Goal: Navigation & Orientation: Find specific page/section

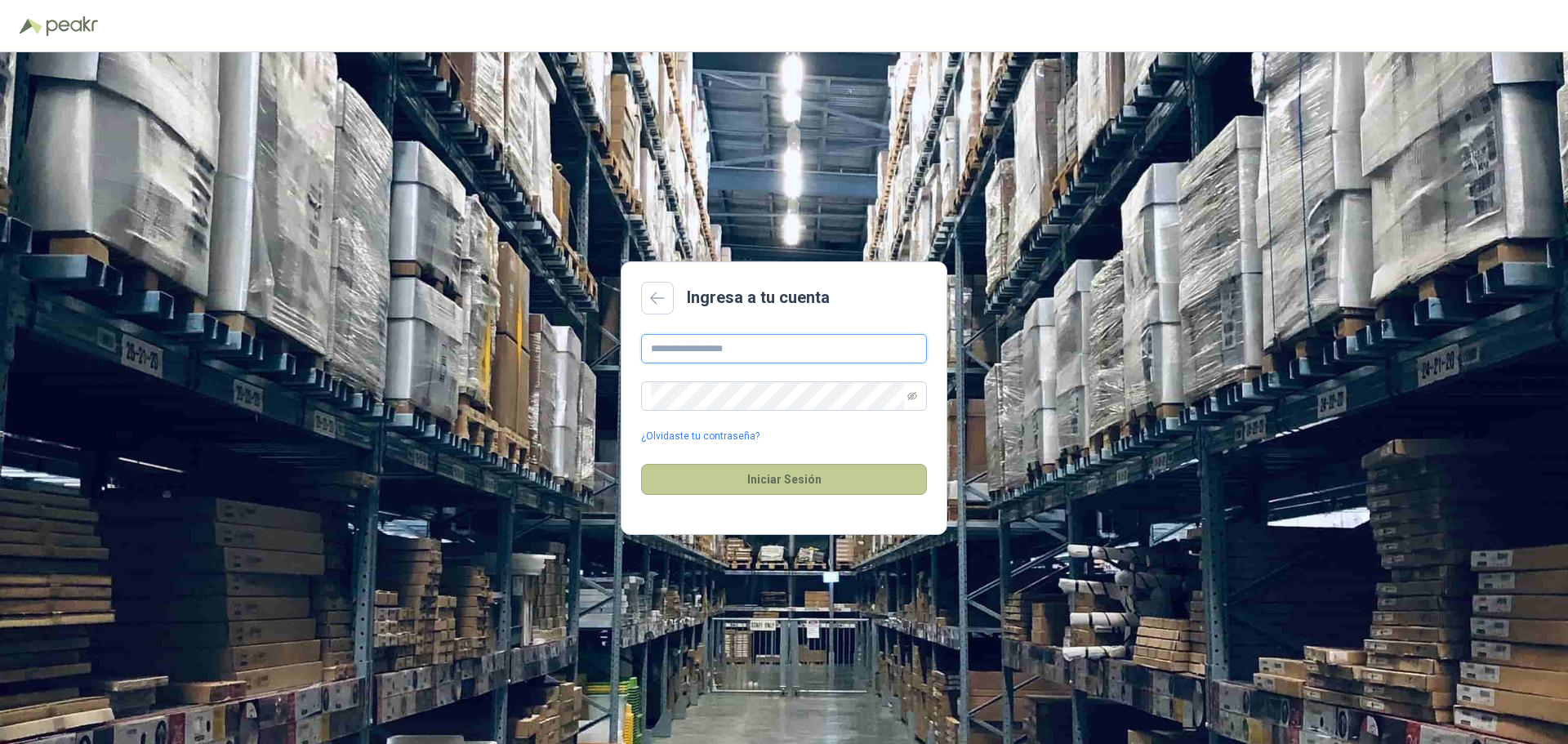
type input "**********"
click at [729, 474] on button "Iniciar Sesión" at bounding box center [783, 478] width 286 height 31
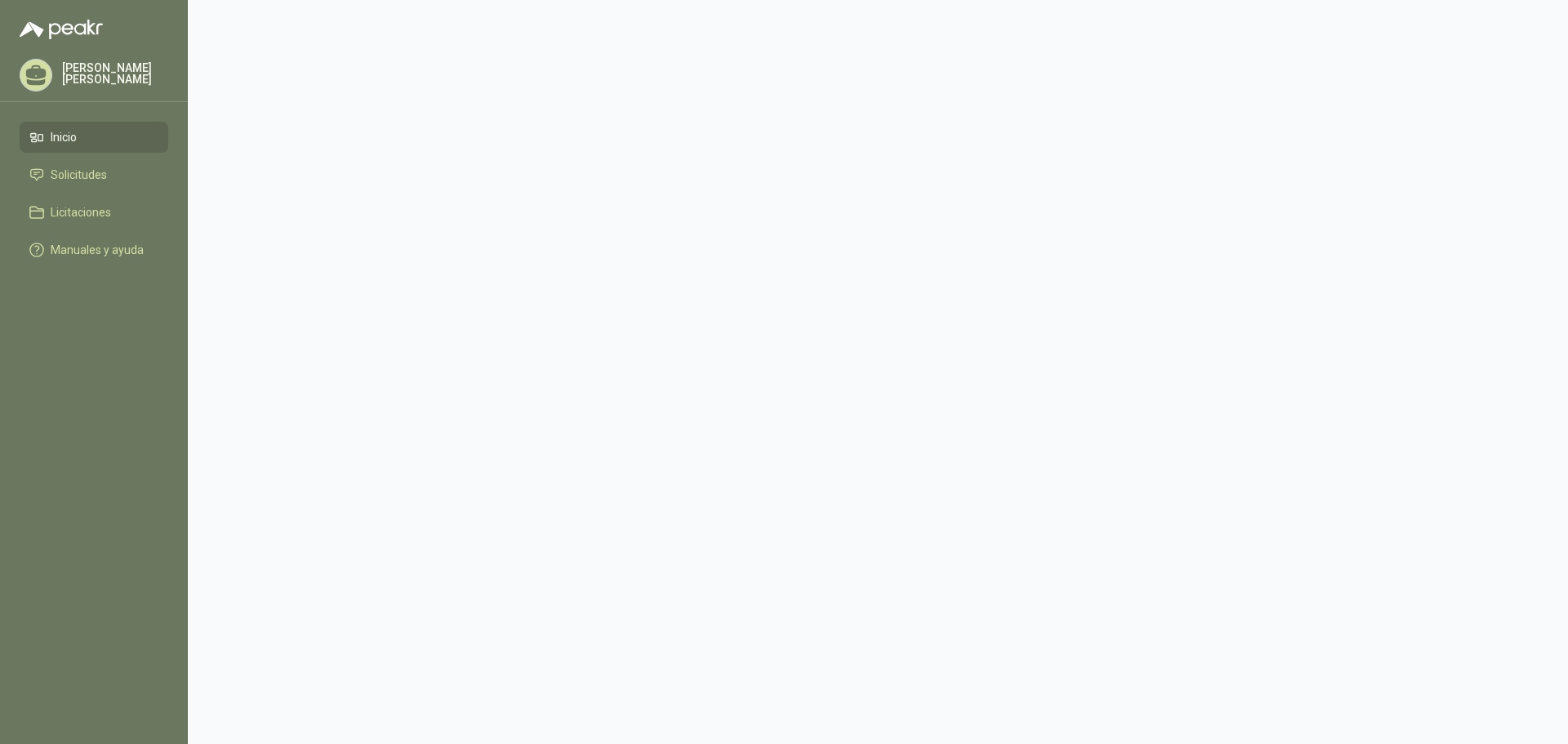
click at [66, 140] on span "Inicio" at bounding box center [64, 137] width 26 height 18
click at [57, 144] on span "Inicio" at bounding box center [64, 137] width 26 height 18
click at [73, 175] on span "Solicitudes" at bounding box center [79, 175] width 57 height 18
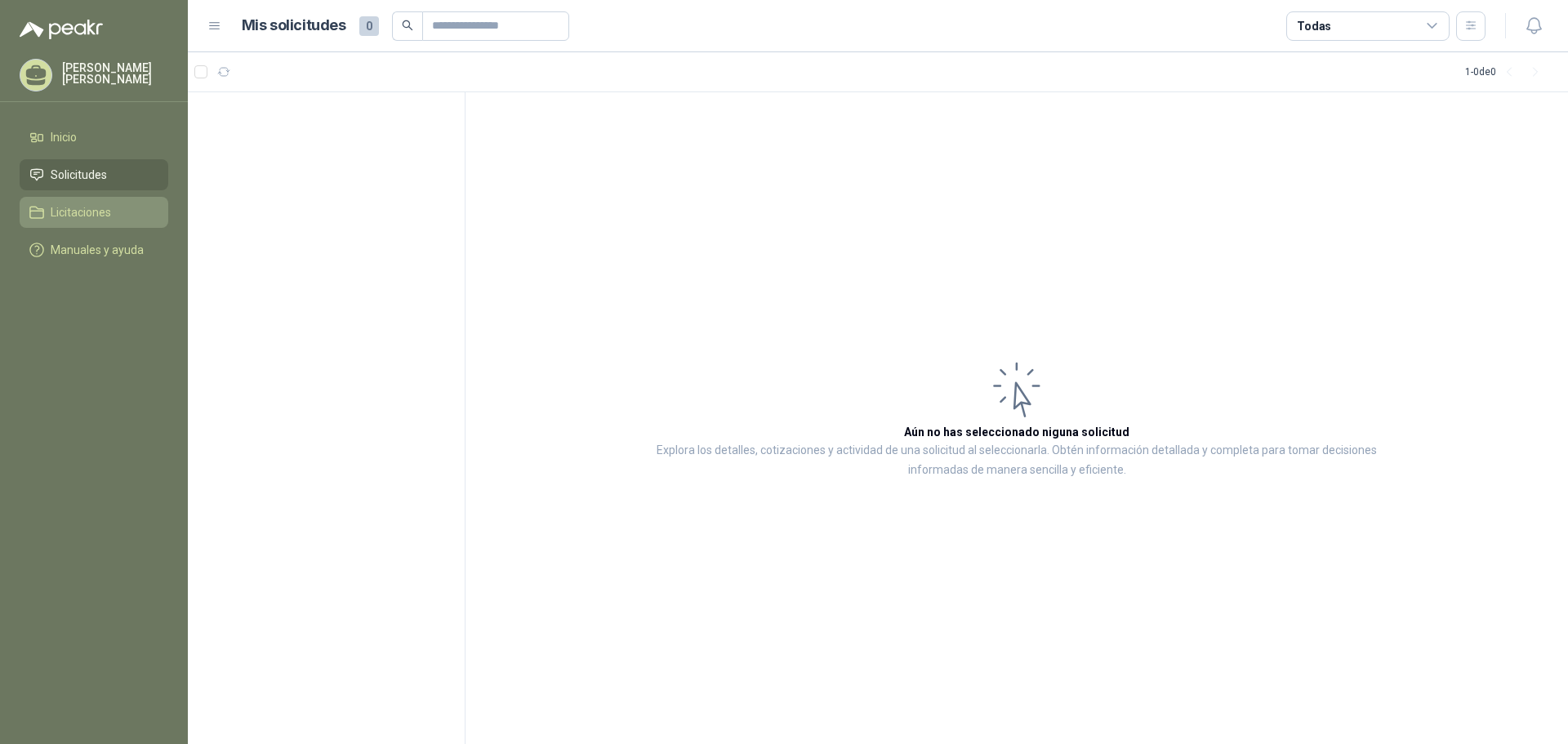
click at [74, 217] on span "Licitaciones" at bounding box center [81, 212] width 61 height 18
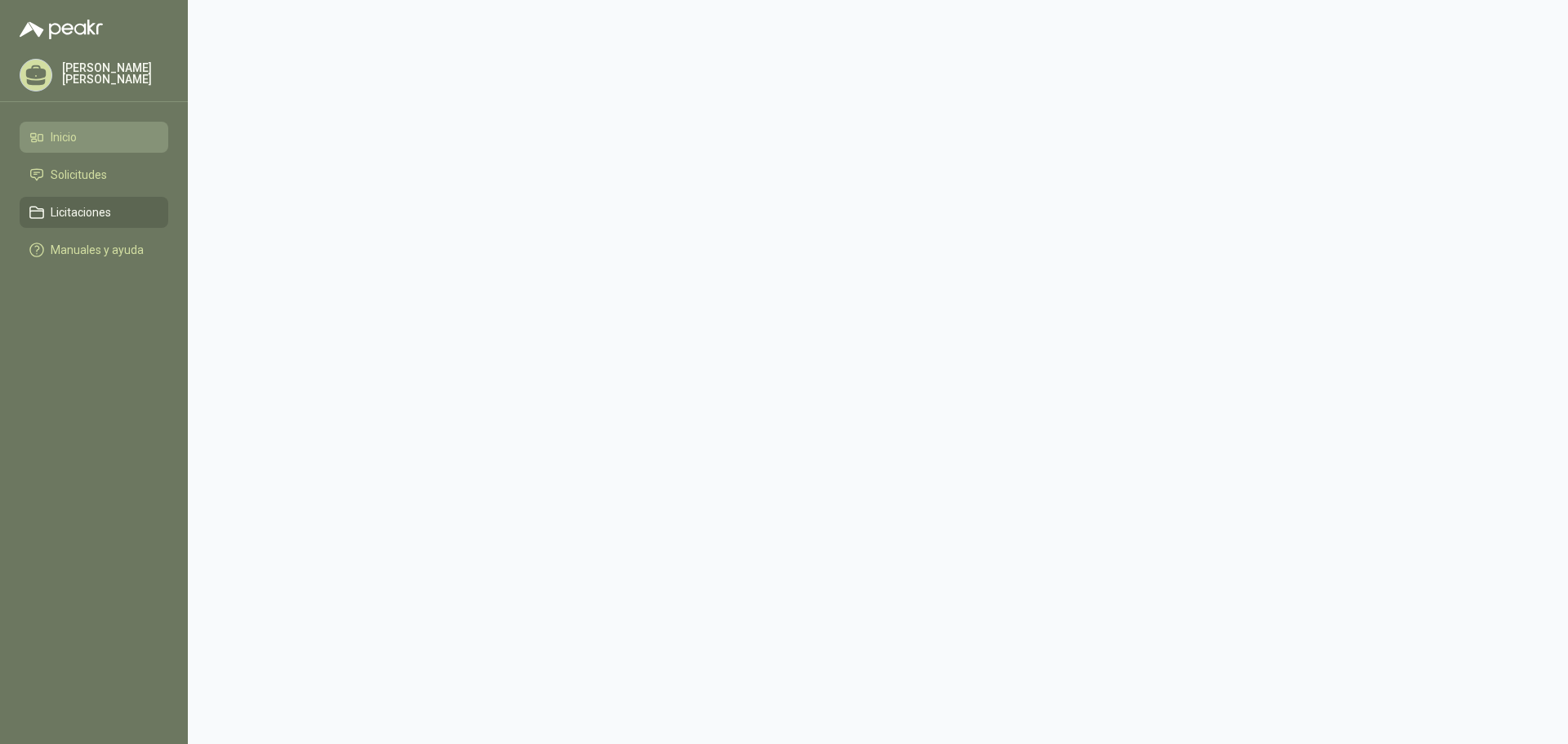
click at [57, 130] on link "Inicio" at bounding box center [94, 136] width 148 height 31
click at [92, 80] on p "[PERSON_NAME] [PERSON_NAME]" at bounding box center [114, 73] width 106 height 23
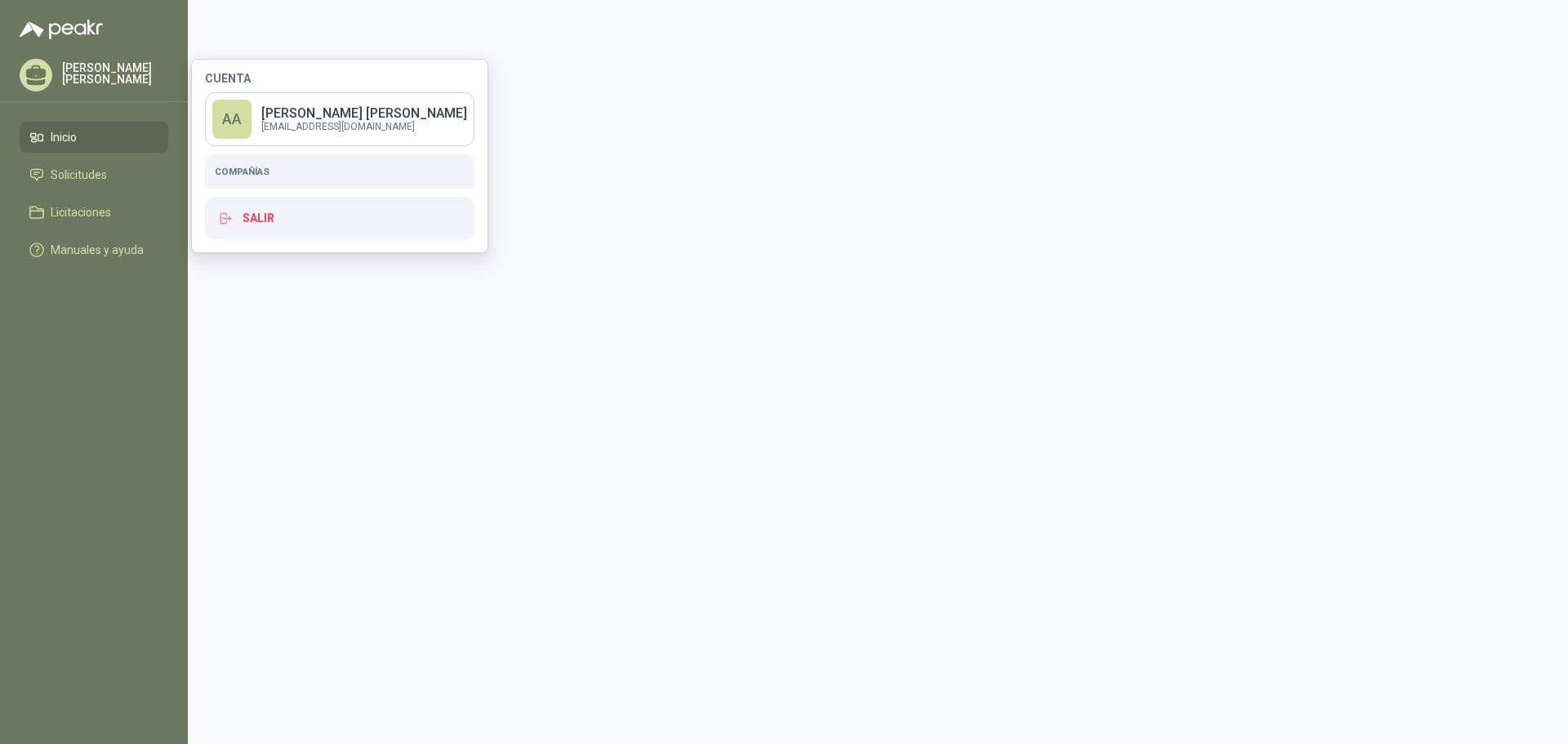
click at [249, 171] on h5 "Compañías" at bounding box center [339, 171] width 250 height 15
click at [258, 172] on h5 "Compañías" at bounding box center [339, 171] width 250 height 15
click at [235, 170] on h5 "Compañías" at bounding box center [339, 171] width 250 height 15
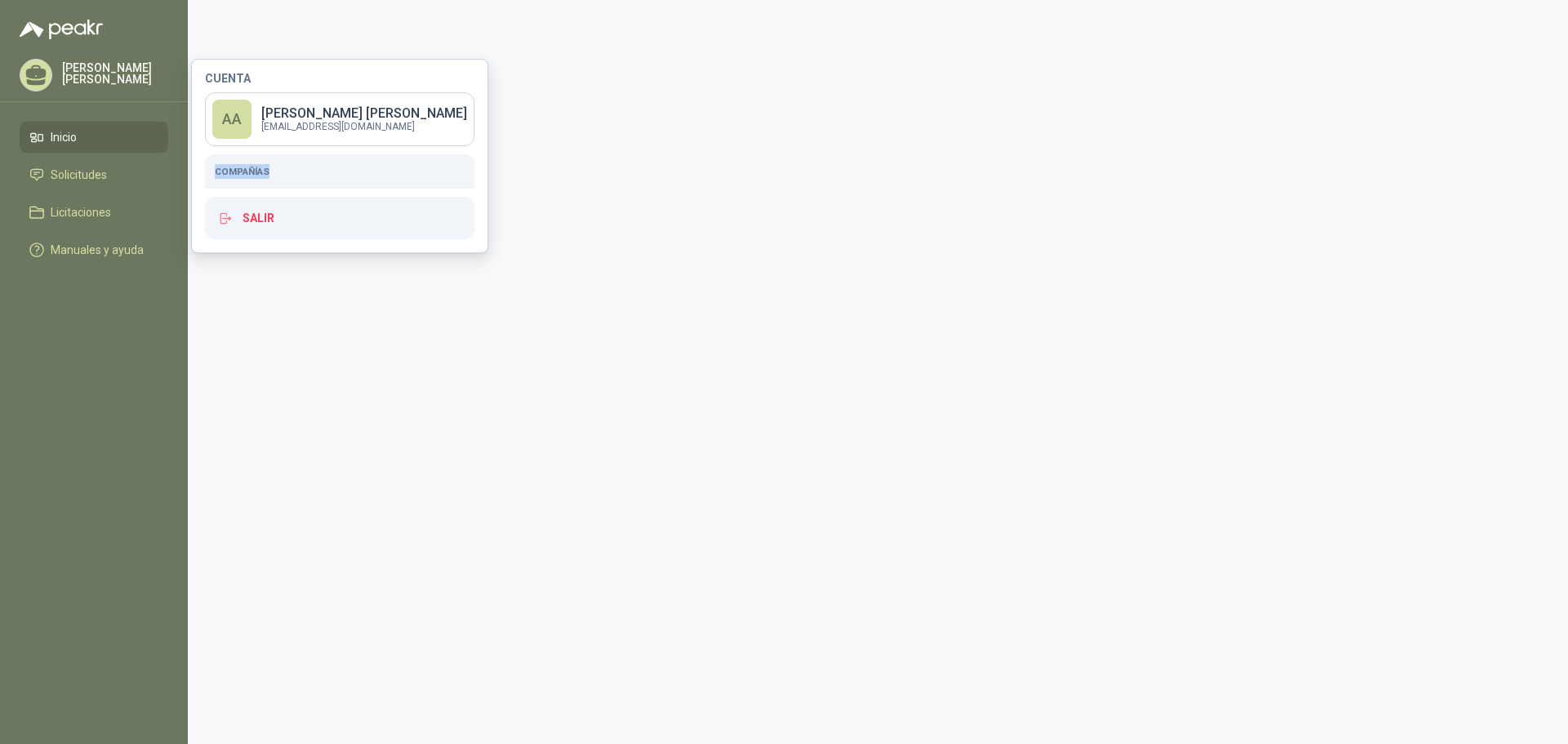
click at [235, 170] on h5 "Compañías" at bounding box center [339, 171] width 250 height 15
click at [261, 167] on h5 "Compañías" at bounding box center [339, 171] width 250 height 15
click at [720, 240] on main at bounding box center [878, 372] width 1380 height 744
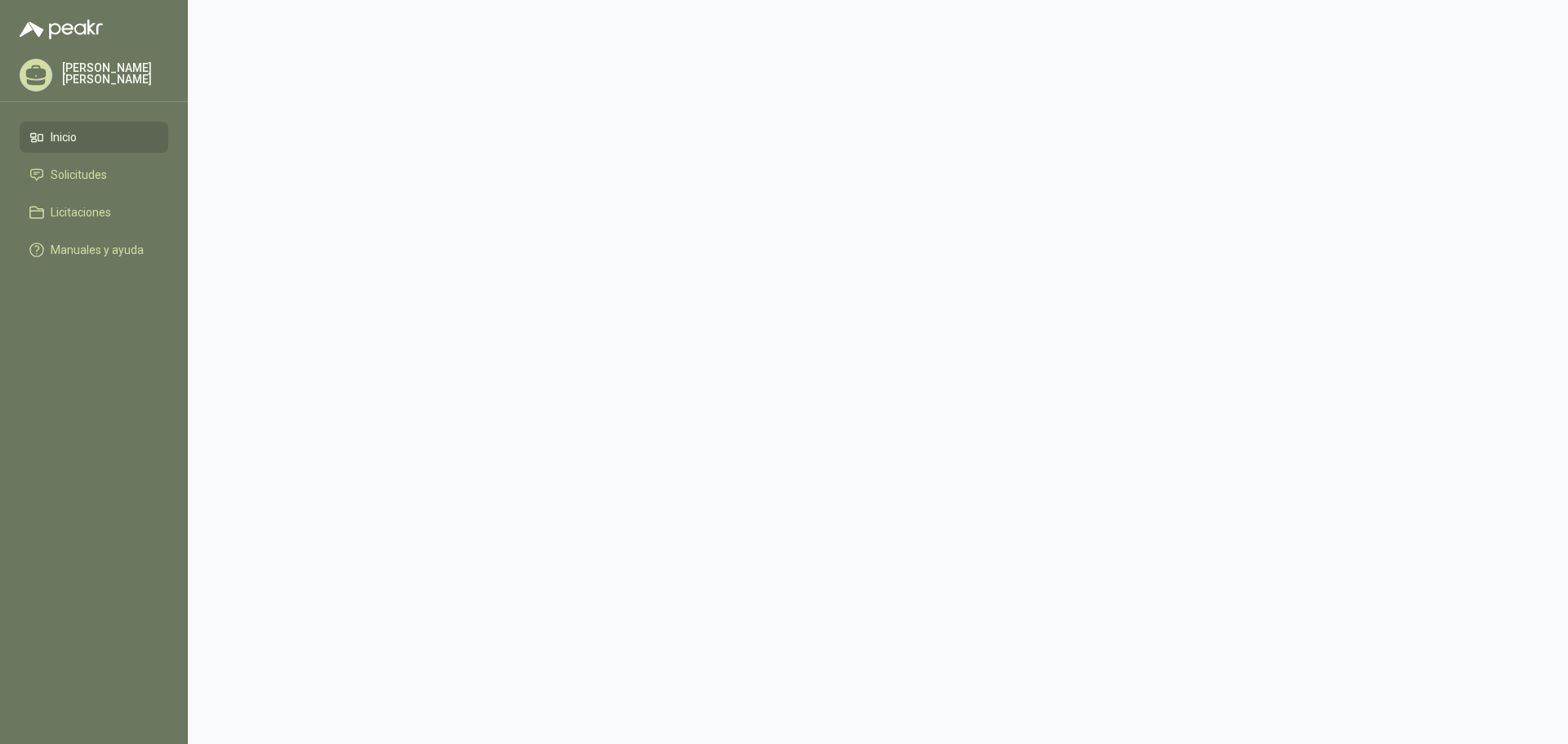
click at [68, 142] on span "Inicio" at bounding box center [64, 137] width 26 height 18
click at [89, 76] on p "[PERSON_NAME] [PERSON_NAME]" at bounding box center [114, 73] width 106 height 23
click at [102, 253] on span "Manuales y ayuda" at bounding box center [98, 250] width 94 height 18
click at [85, 215] on span "Licitaciones" at bounding box center [81, 212] width 61 height 18
click at [74, 184] on span "Solicitudes" at bounding box center [79, 175] width 57 height 18
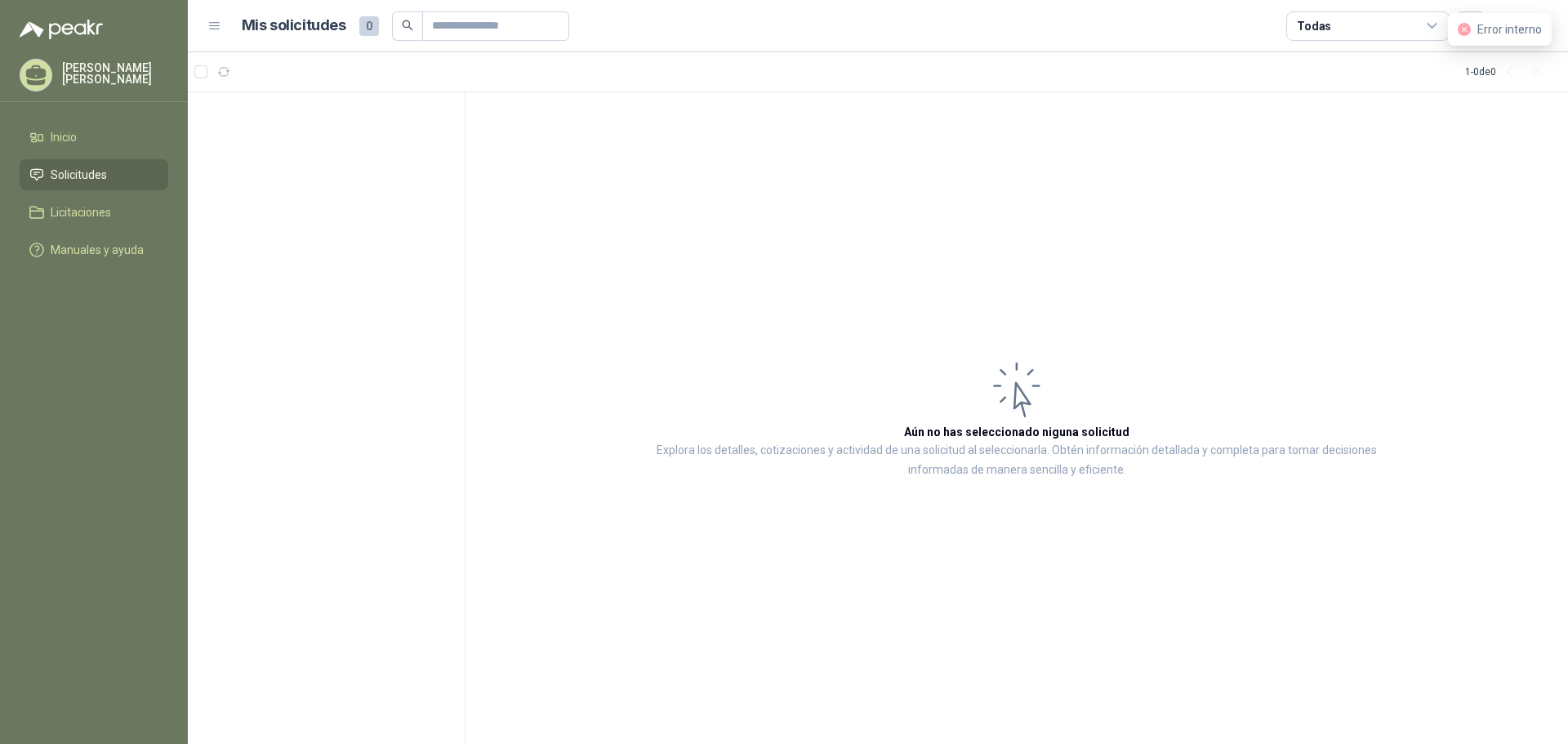
click at [862, 322] on article "Aún no has seleccionado niguna solicitud Explora los detalles, cotizaciones y a…" at bounding box center [1017, 419] width 1102 height 652
click at [1074, 374] on article "Aún no has seleccionado niguna solicitud Explora los detalles, cotizaciones y a…" at bounding box center [1017, 419] width 1102 height 652
click at [1024, 377] on icon at bounding box center [1017, 390] width 66 height 66
click at [342, 25] on h1 "Mis solicitudes" at bounding box center [294, 26] width 104 height 24
click at [463, 30] on input "text" at bounding box center [489, 26] width 114 height 28
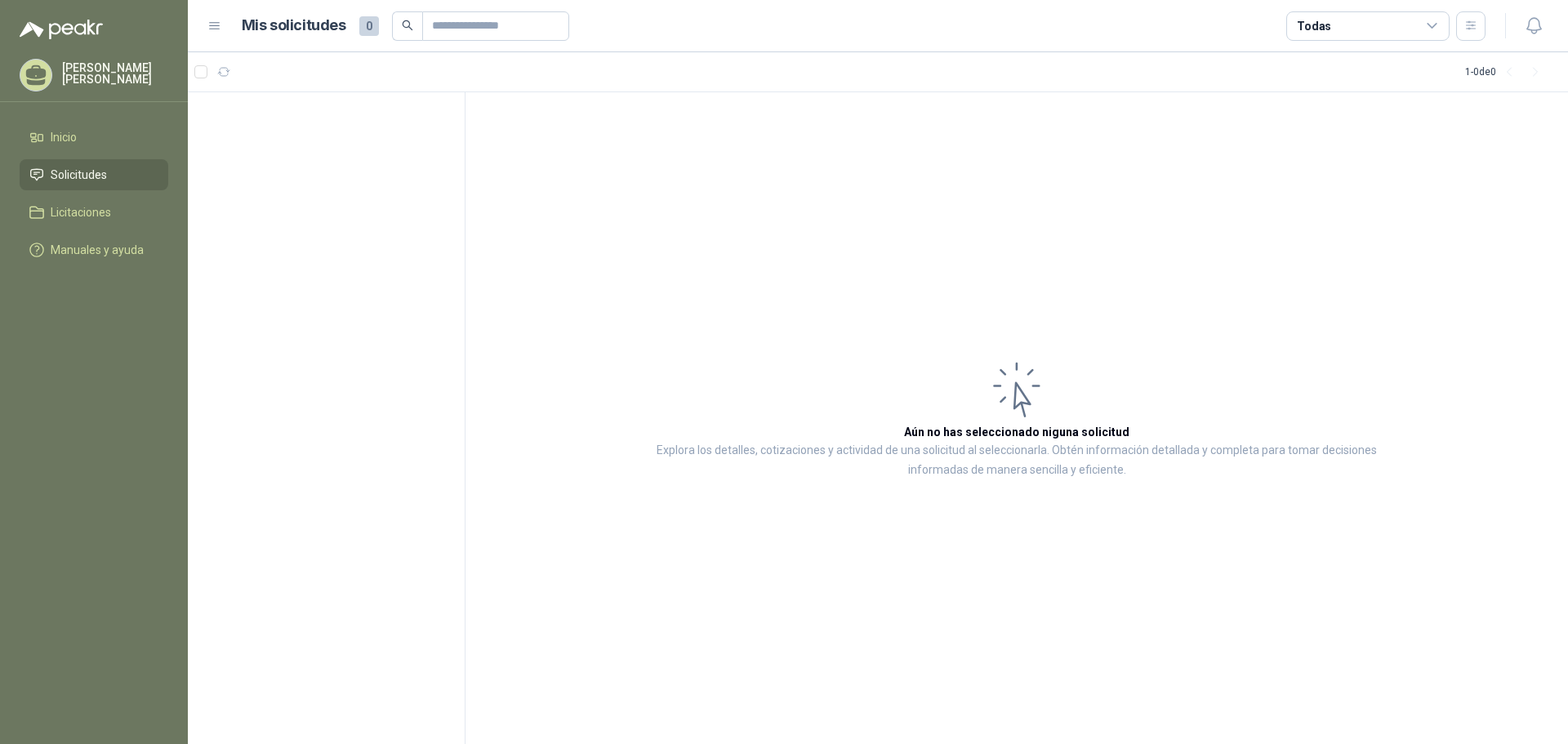
click at [288, 28] on h1 "Mis solicitudes" at bounding box center [294, 26] width 104 height 24
click at [213, 28] on icon at bounding box center [214, 26] width 15 height 15
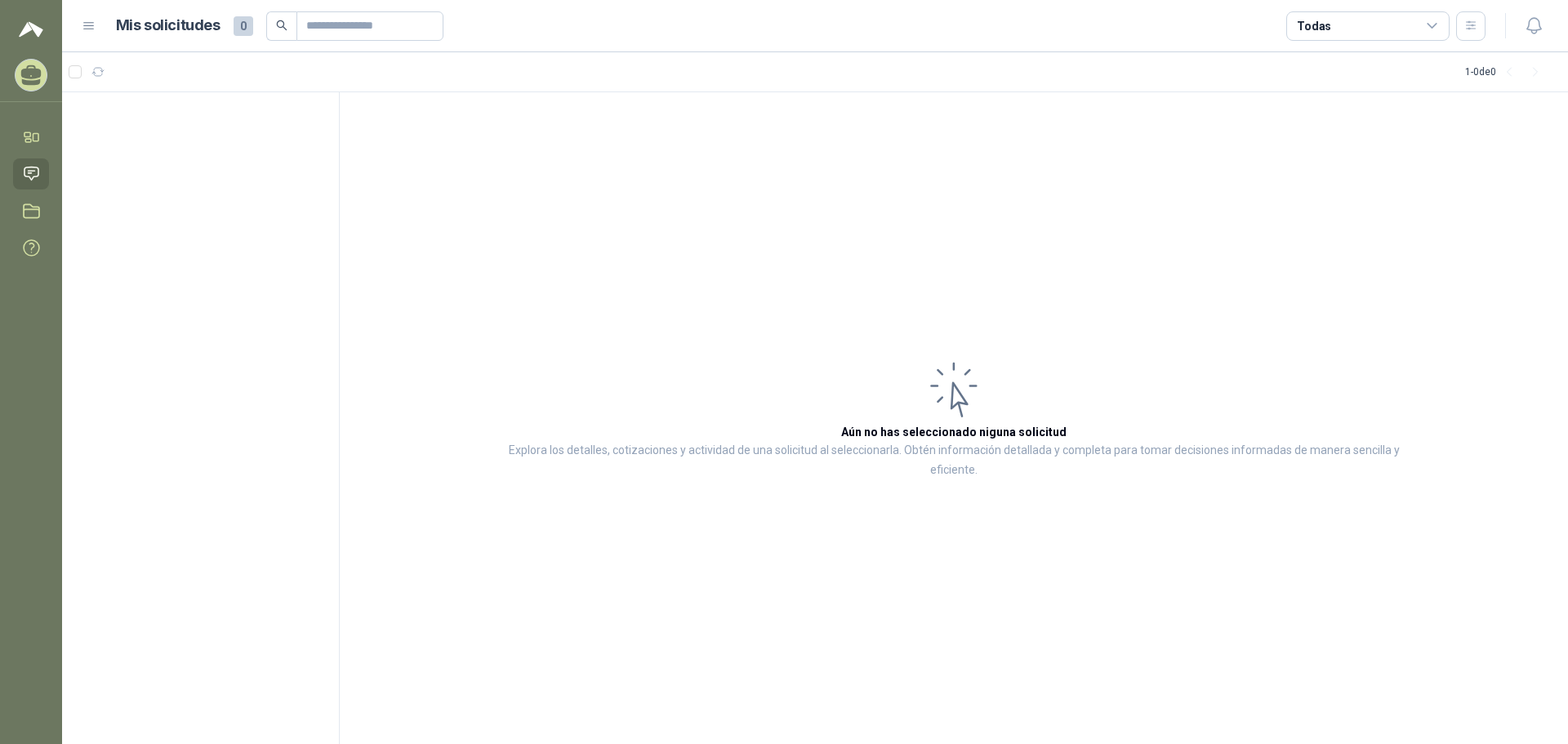
click at [96, 24] on icon at bounding box center [89, 26] width 15 height 15
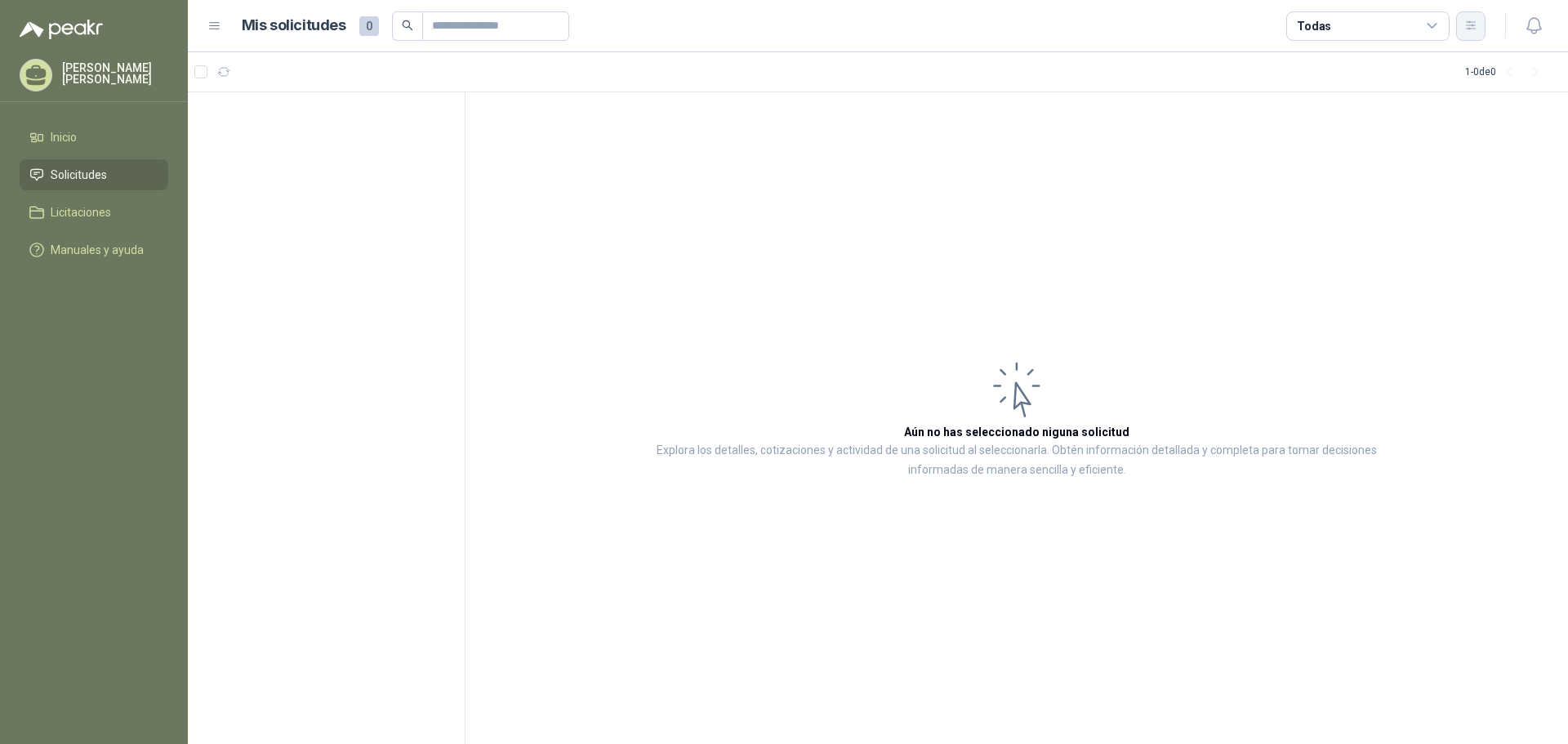
click at [1470, 25] on icon "button" at bounding box center [1470, 25] width 9 height 8
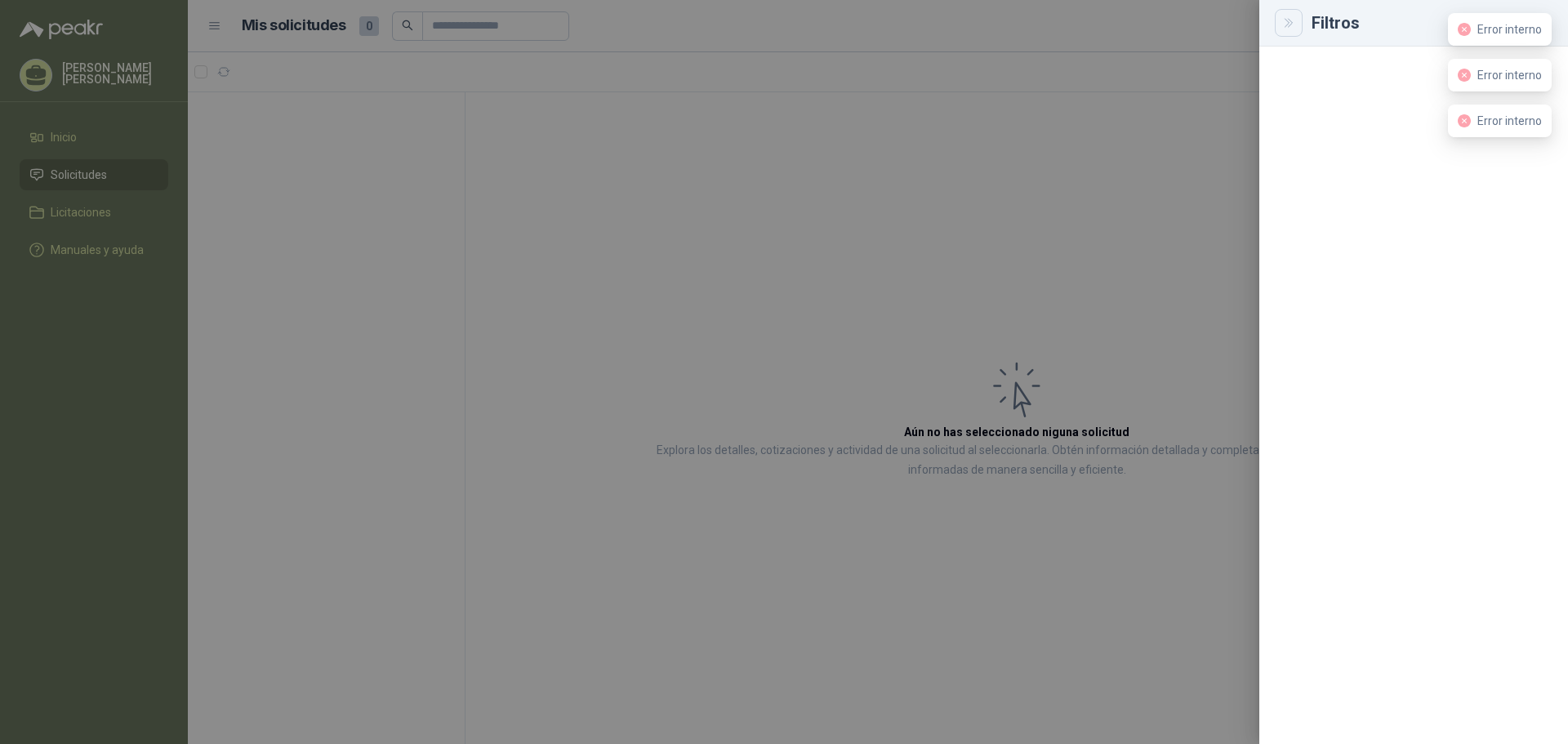
click at [1289, 23] on icon "Close" at bounding box center [1287, 23] width 7 height 8
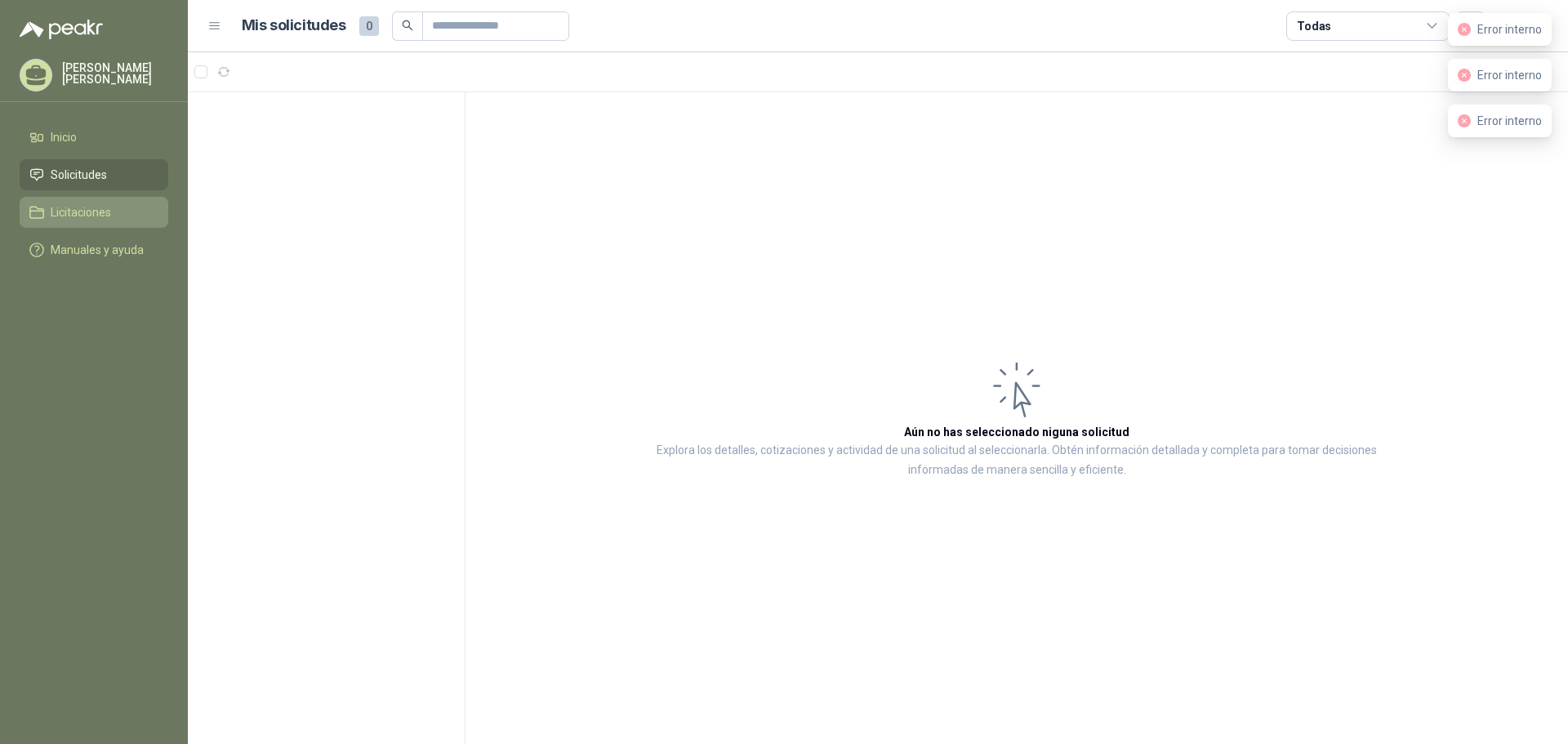
click at [89, 209] on span "Licitaciones" at bounding box center [81, 212] width 61 height 18
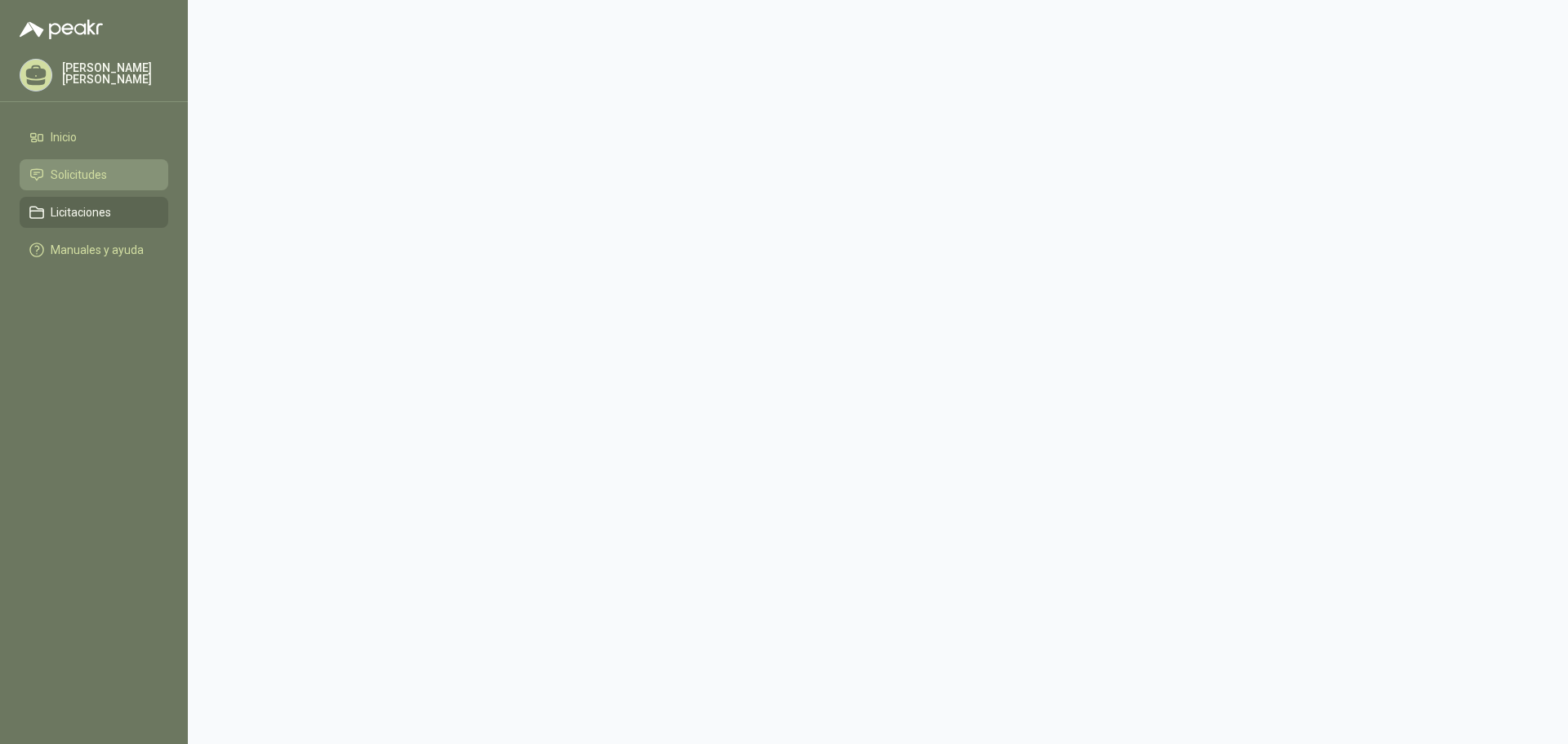
click at [83, 177] on span "Solicitudes" at bounding box center [79, 175] width 57 height 18
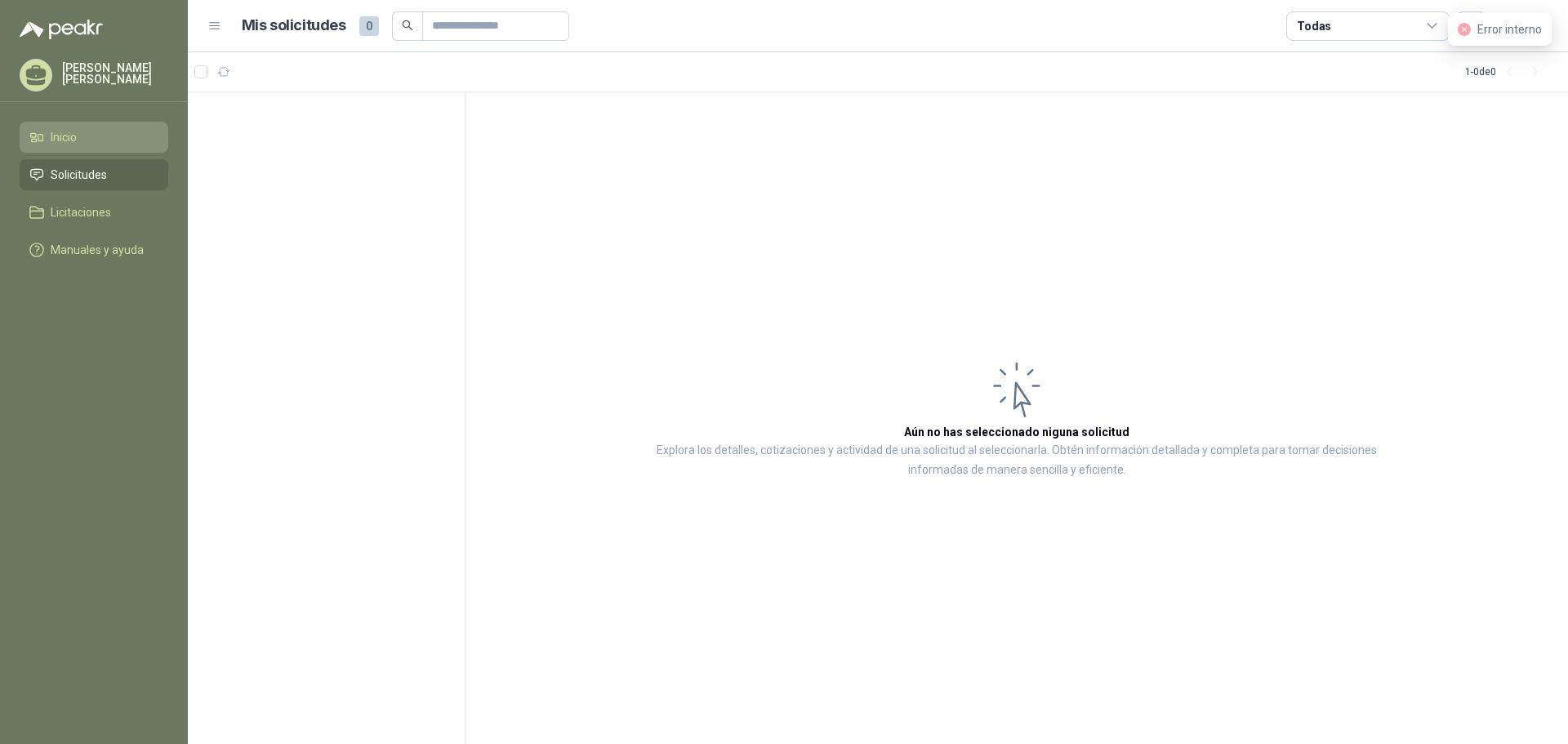
click at [82, 146] on li "Inicio" at bounding box center [95, 137] width 129 height 18
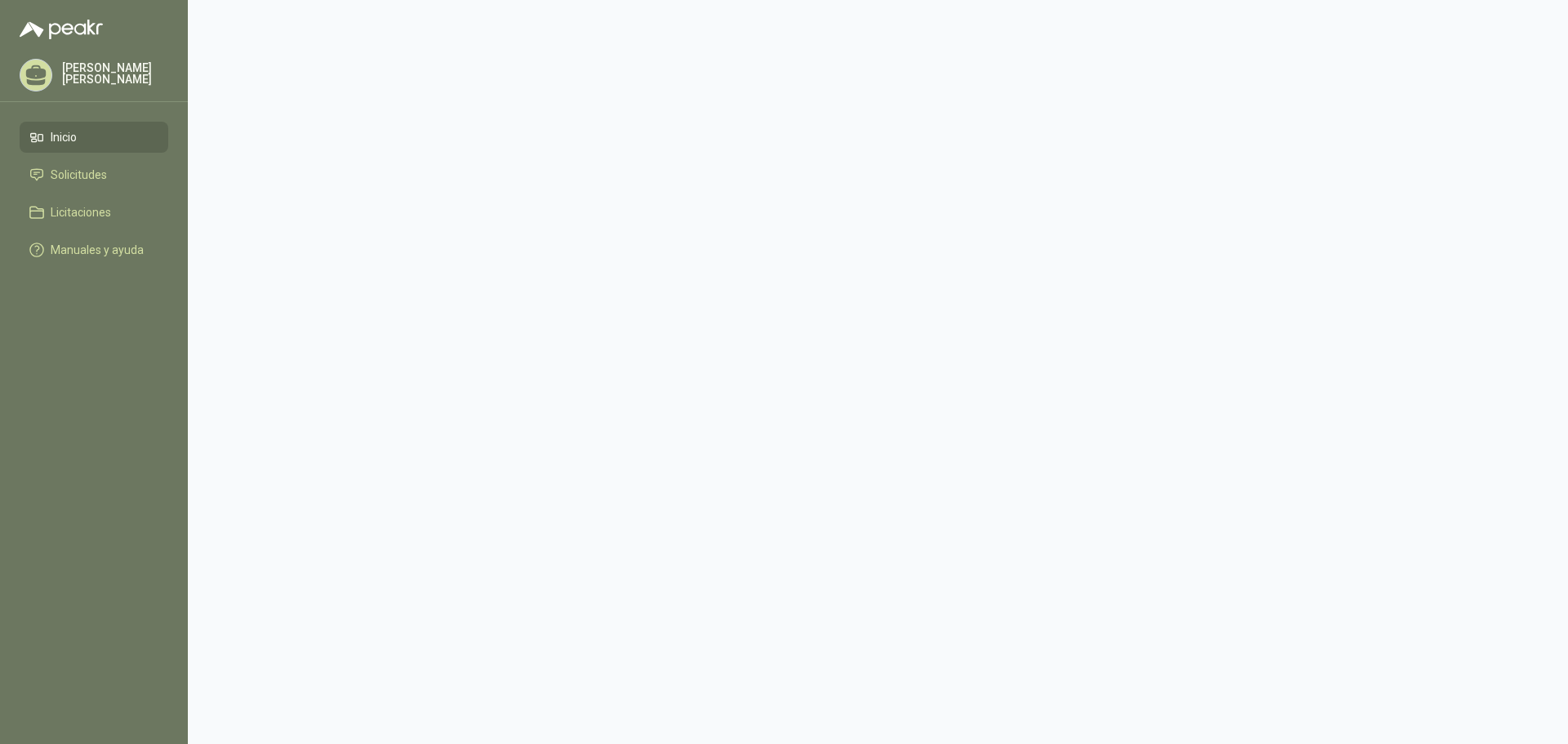
click at [67, 85] on p "[PERSON_NAME] [PERSON_NAME]" at bounding box center [114, 73] width 106 height 23
click at [331, 123] on p "[EMAIL_ADDRESS][DOMAIN_NAME]" at bounding box center [364, 126] width 206 height 10
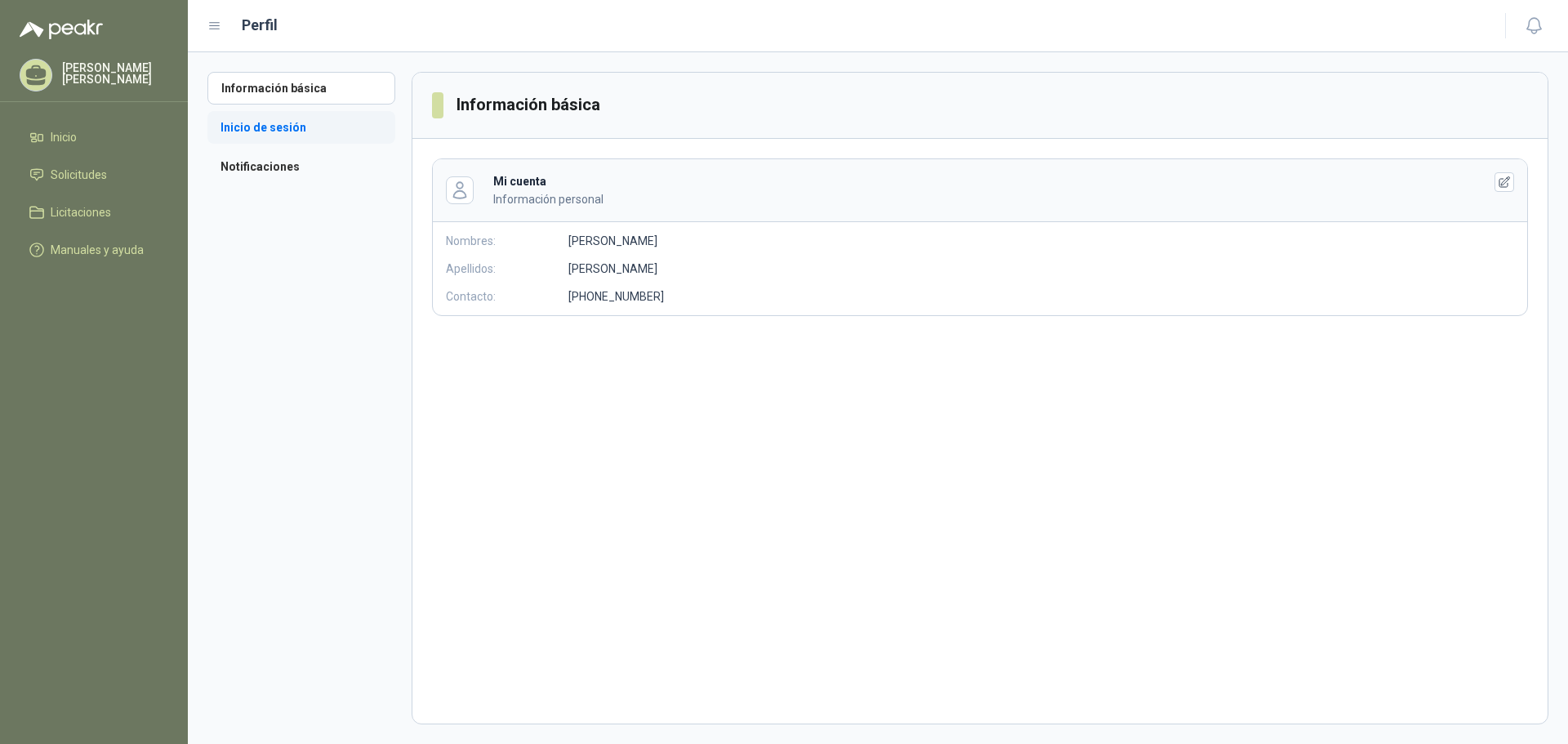
click at [296, 136] on li "Inicio de sesión" at bounding box center [300, 127] width 188 height 33
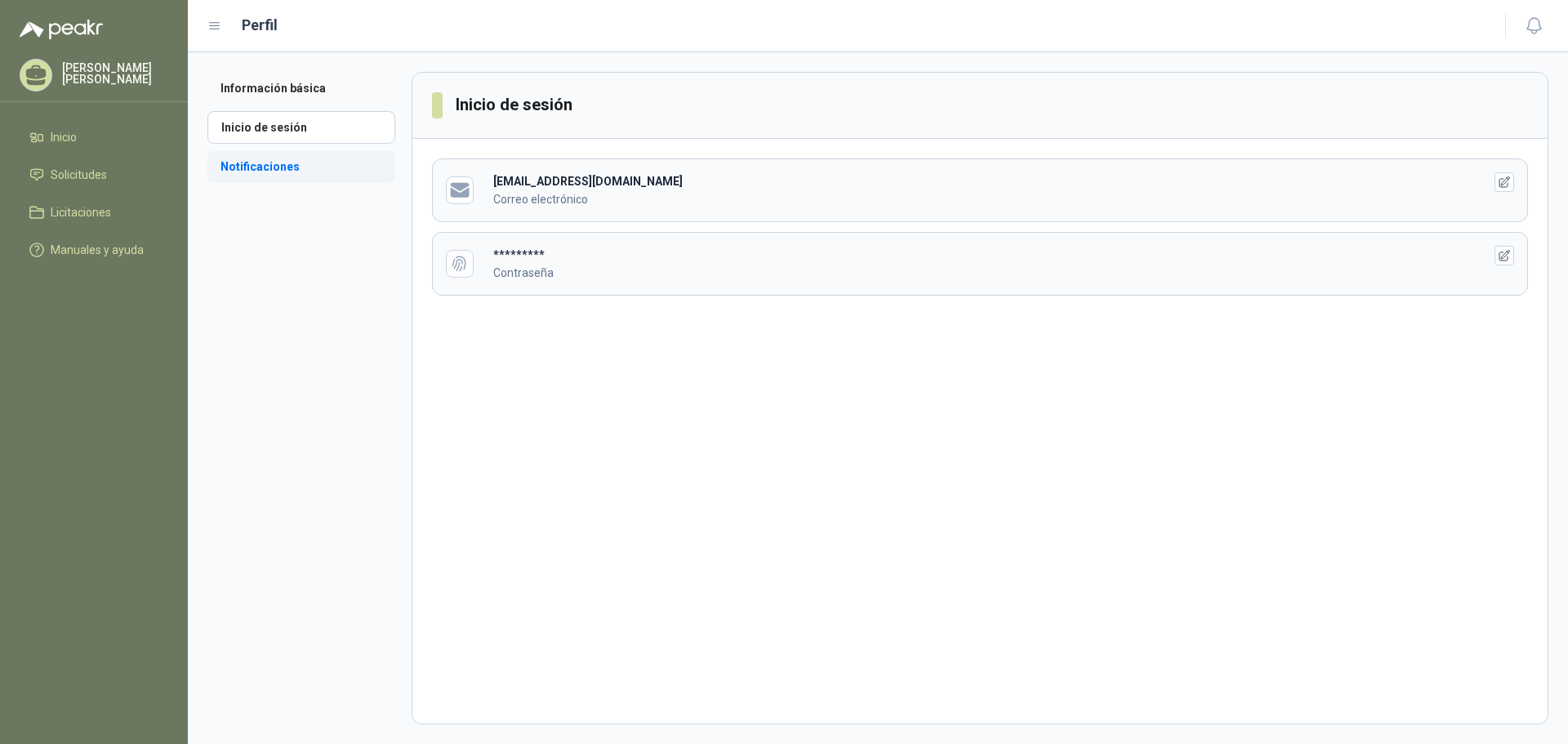
click at [274, 165] on li "Notificaciones" at bounding box center [300, 166] width 188 height 33
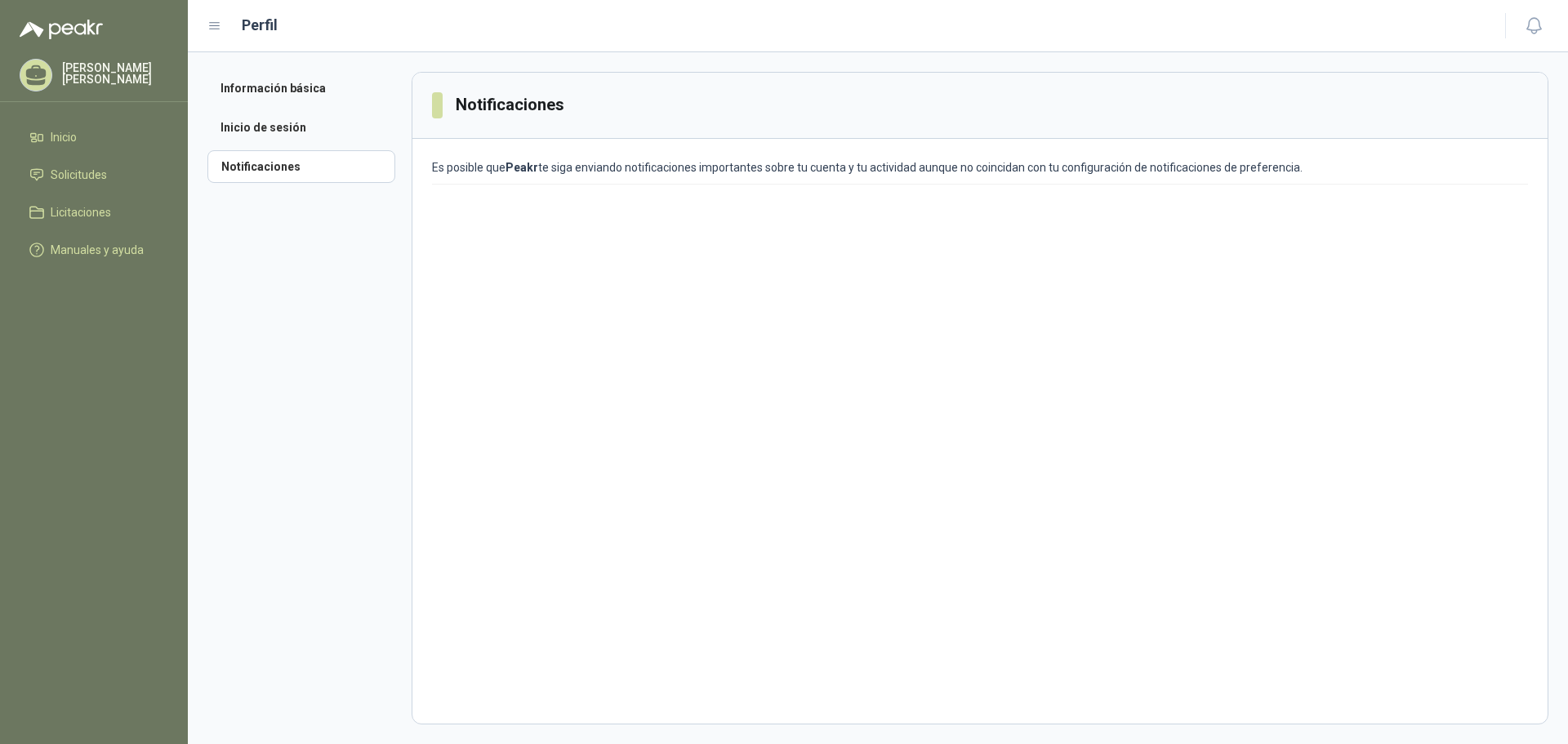
click at [216, 23] on icon at bounding box center [215, 26] width 10 height 7
